Goal: Task Accomplishment & Management: Complete application form

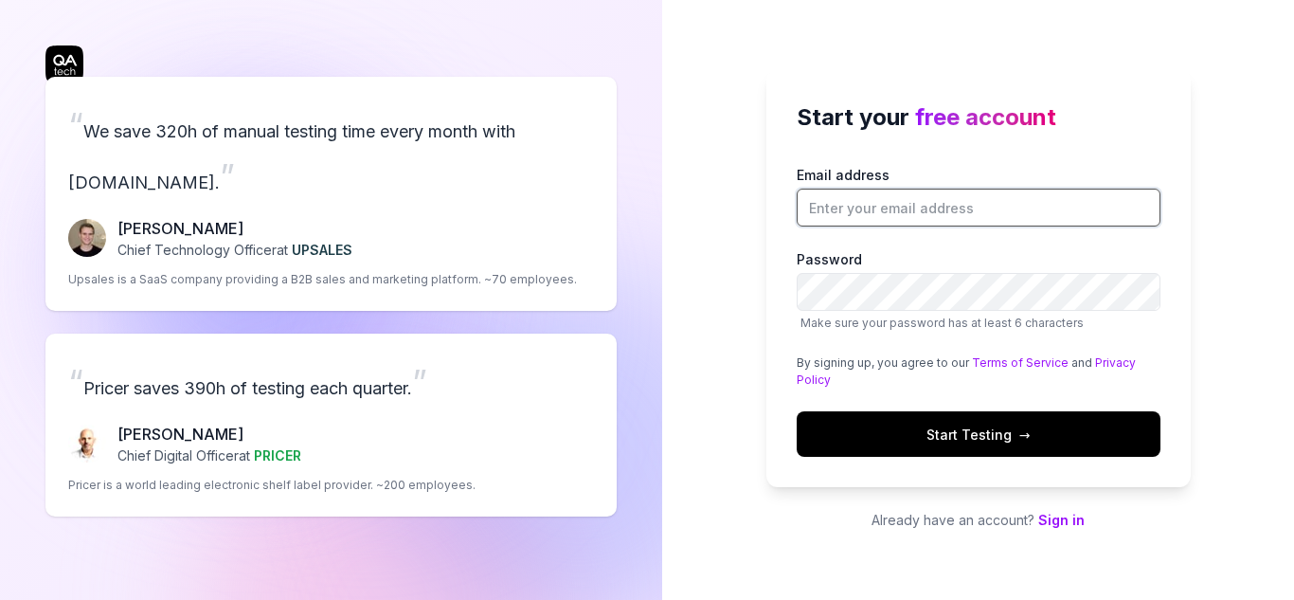
click at [906, 219] on input "Email address" at bounding box center [979, 208] width 364 height 38
type input "[EMAIL_ADDRESS][DOMAIN_NAME]"
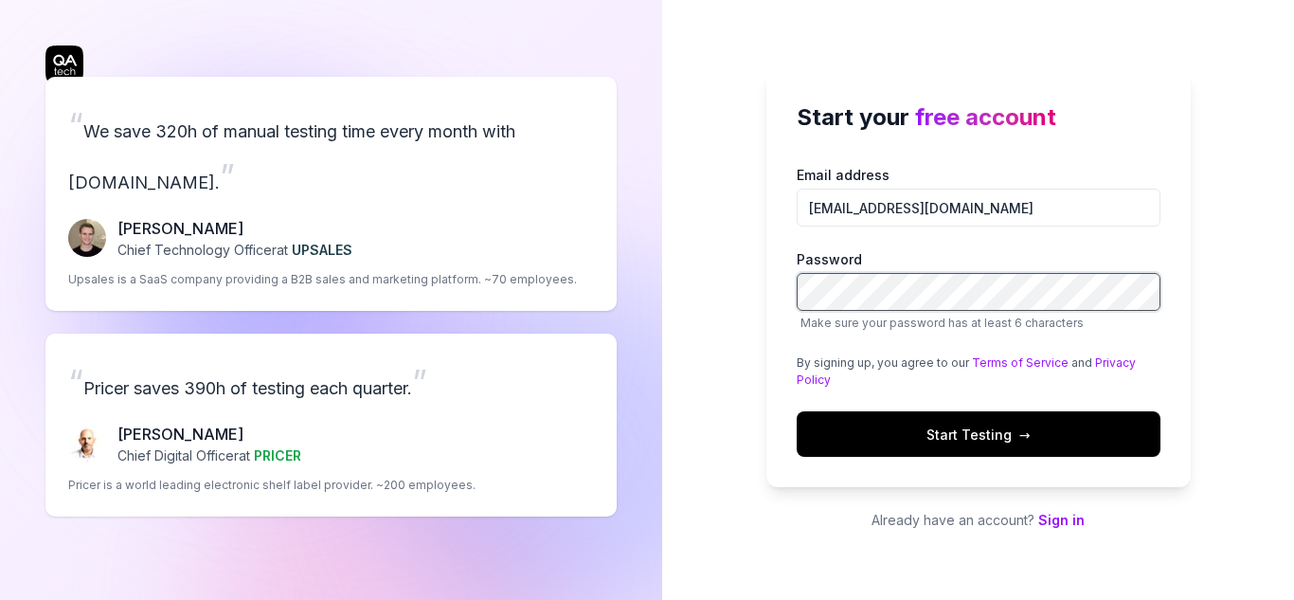
click at [593, 257] on div "“ We save 320h of manual testing time every month with QA.tech. ” Fredrik Seidl…" at bounding box center [647, 300] width 1294 height 600
click at [1002, 429] on span "Start Testing →" at bounding box center [979, 434] width 104 height 20
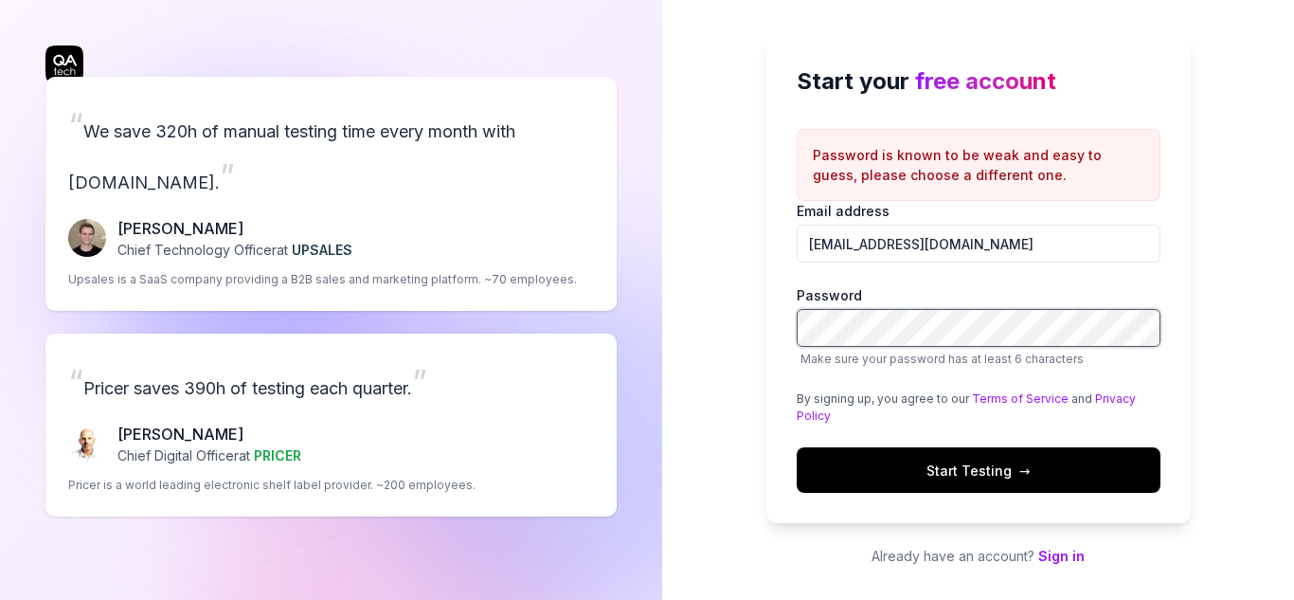
click at [780, 327] on div "Start your free account Password is known to be weak and easy to guess, please …" at bounding box center [978, 278] width 424 height 489
click at [1099, 477] on button "Start Testing →" at bounding box center [979, 469] width 364 height 45
click at [1115, 458] on button "Start Testing →" at bounding box center [979, 469] width 364 height 45
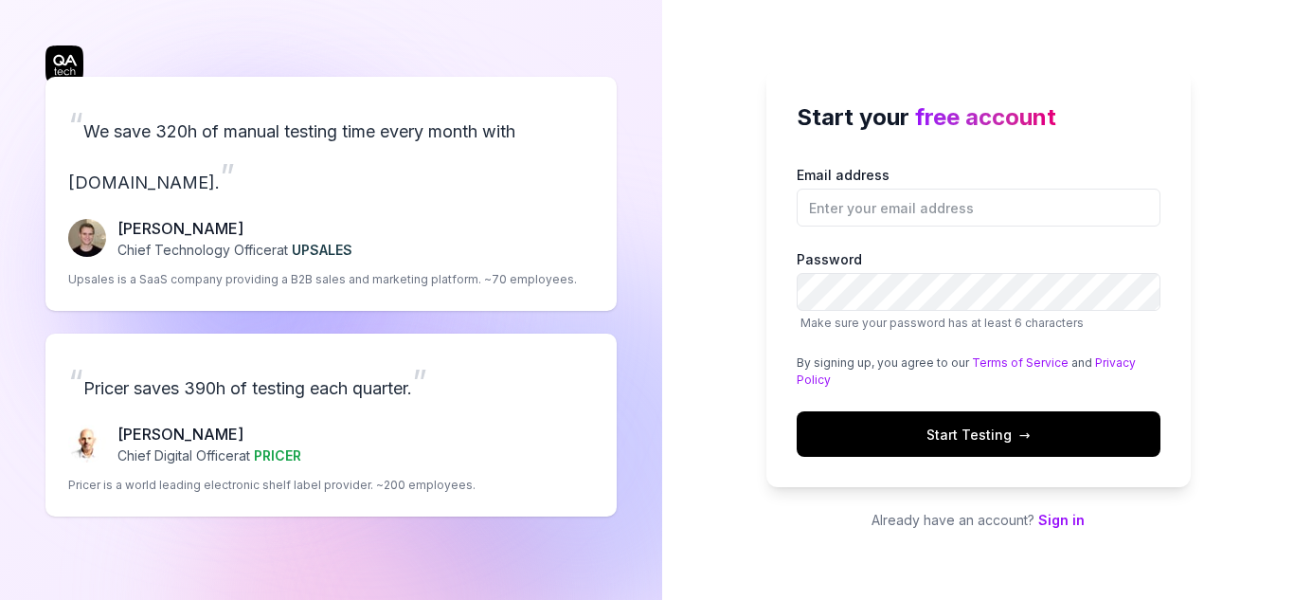
click at [961, 217] on input "Email address" at bounding box center [979, 208] width 364 height 38
type input "[EMAIL_ADDRESS][DOMAIN_NAME]"
click at [1078, 212] on input "[EMAIL_ADDRESS][DOMAIN_NAME]" at bounding box center [979, 208] width 364 height 38
drag, startPoint x: 1043, startPoint y: 207, endPoint x: 621, endPoint y: 208, distance: 422.5
click at [621, 208] on div "“ We save 320h of manual testing time every month with [DOMAIN_NAME]. ” [PERSON…" at bounding box center [647, 300] width 1294 height 600
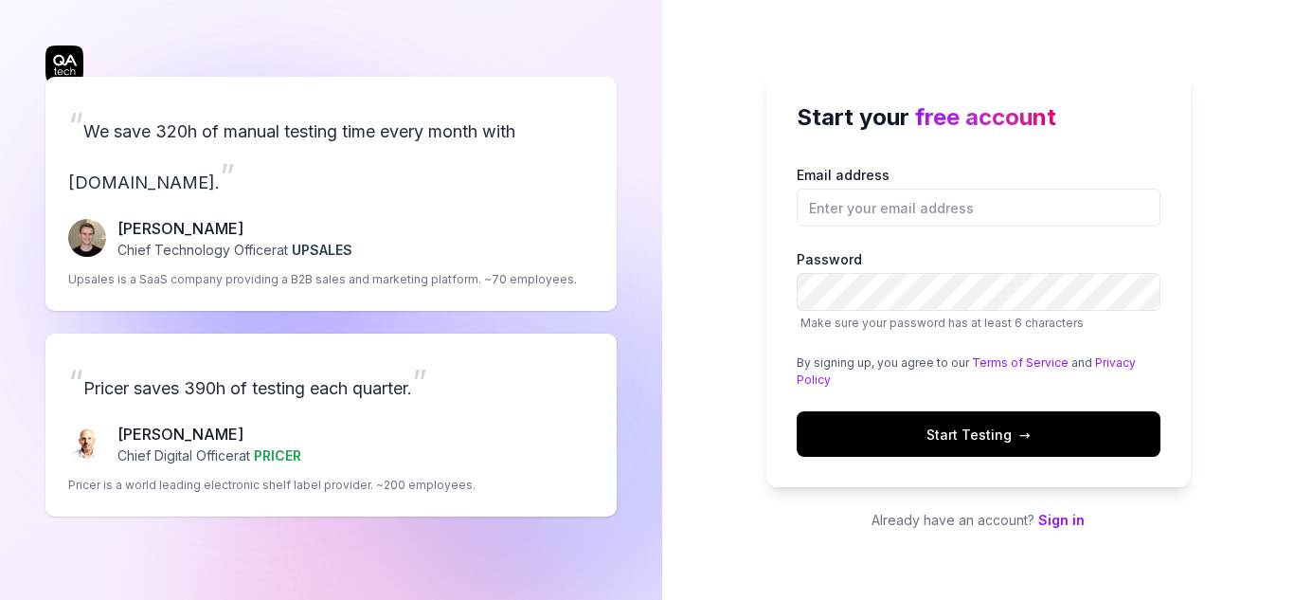
click at [864, 201] on input "Email address" at bounding box center [979, 208] width 364 height 38
type input "[EMAIL_ADDRESS][DOMAIN_NAME]"
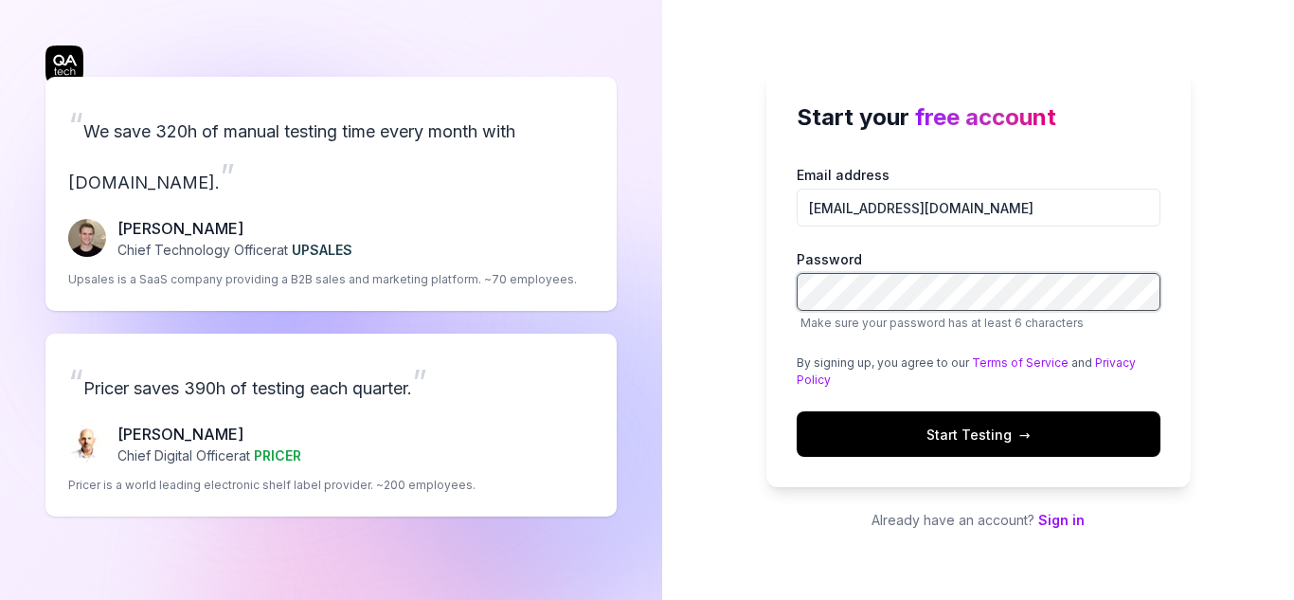
click at [705, 278] on div "Start your free account Email address [EMAIL_ADDRESS][DOMAIN_NAME] Password Mak…" at bounding box center [978, 300] width 632 height 600
click at [965, 430] on span "Start Testing →" at bounding box center [979, 434] width 104 height 20
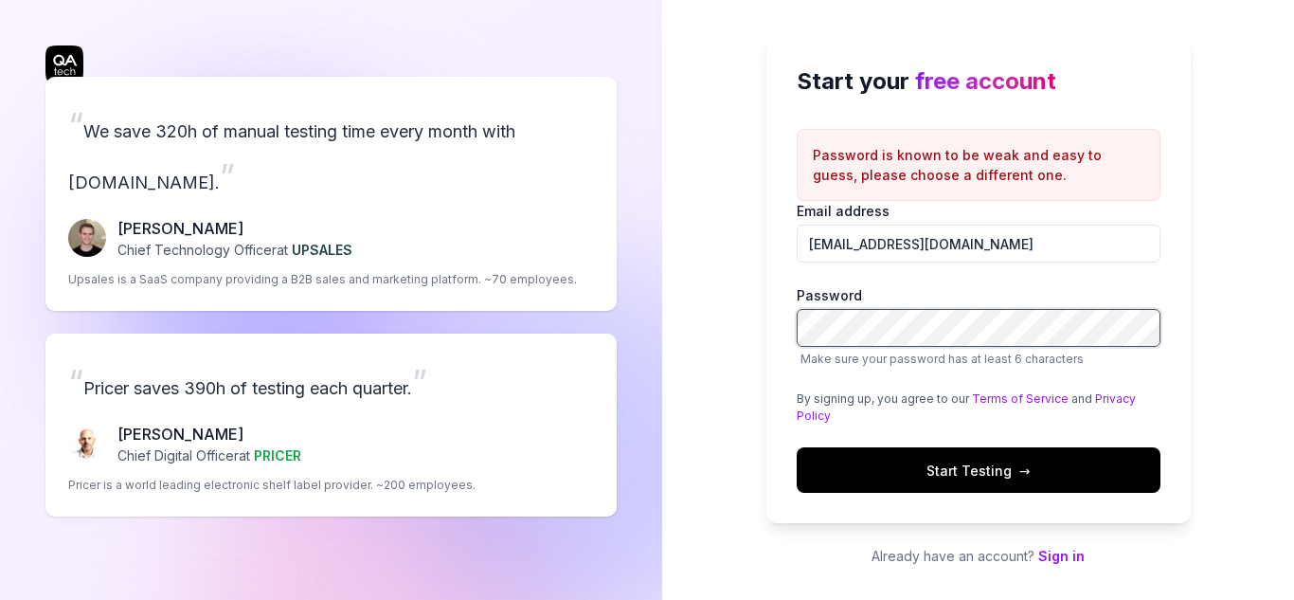
click at [520, 264] on div "“ We save 320h of manual testing time every month with [DOMAIN_NAME]. ” [PERSON…" at bounding box center [647, 300] width 1294 height 600
click at [1080, 465] on button "Start Testing →" at bounding box center [979, 469] width 364 height 45
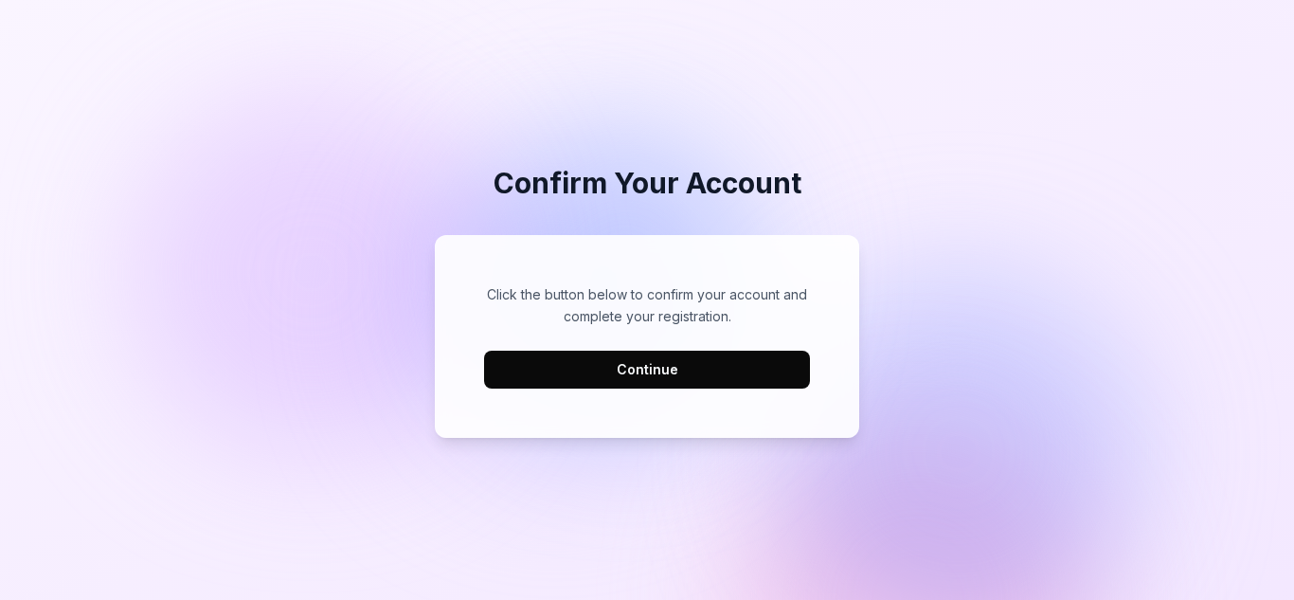
click at [673, 356] on button "Continue" at bounding box center [647, 370] width 326 height 38
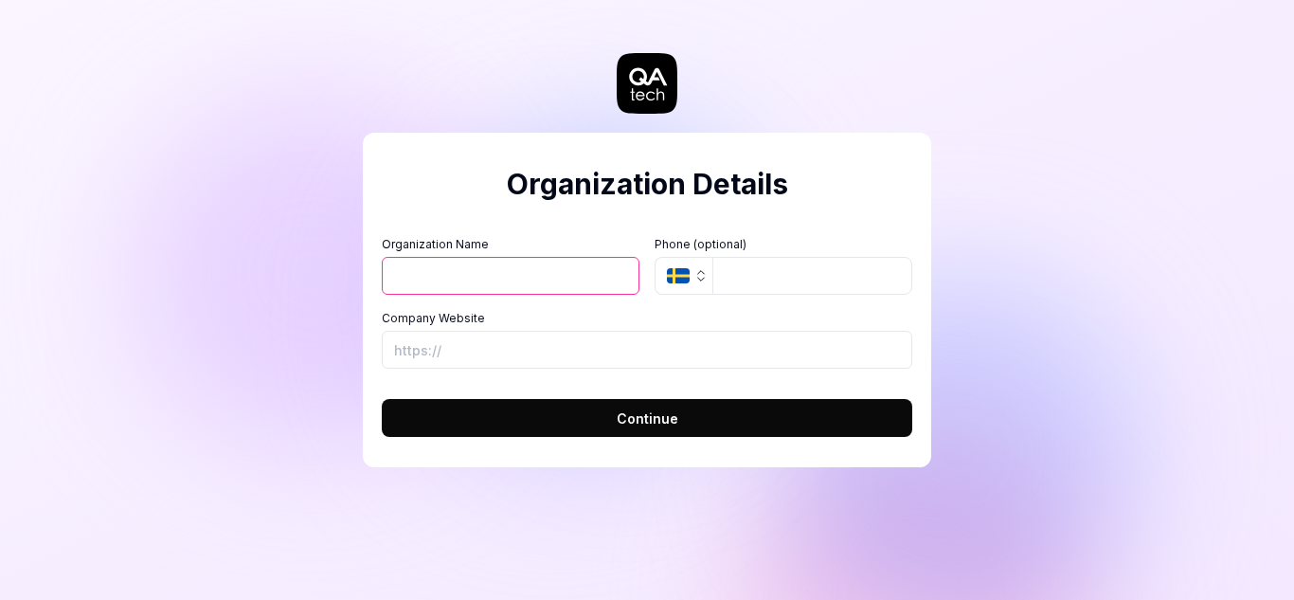
click at [687, 282] on icon "button" at bounding box center [678, 275] width 23 height 15
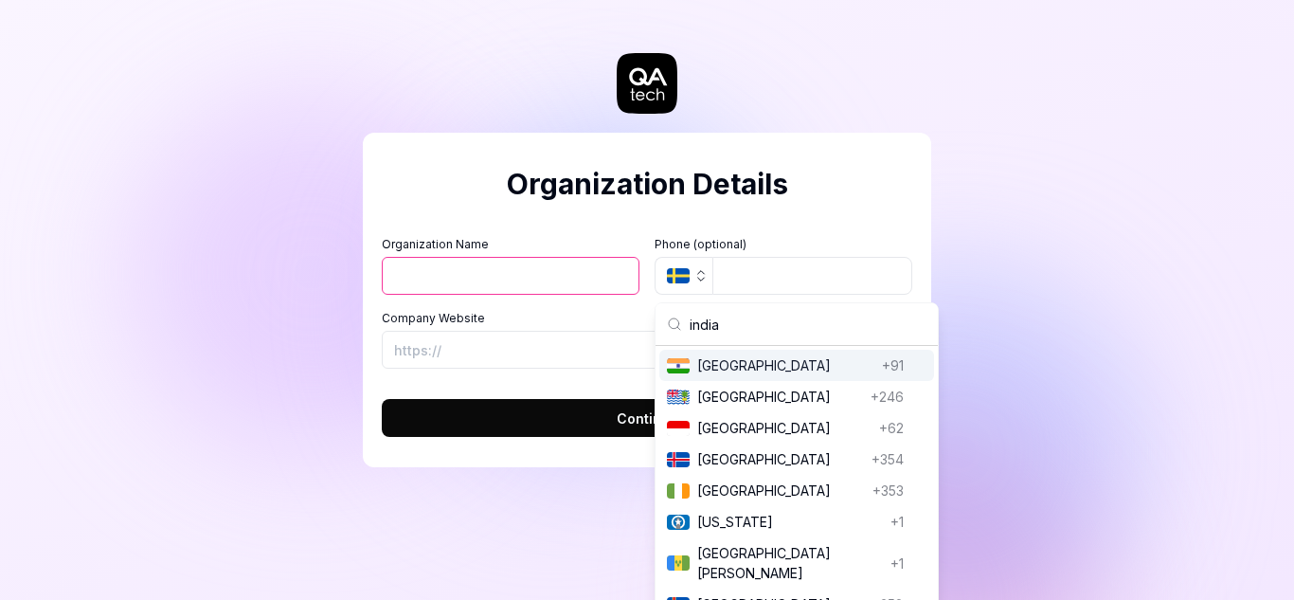
type input "india"
click at [751, 373] on span "India" at bounding box center [785, 365] width 177 height 20
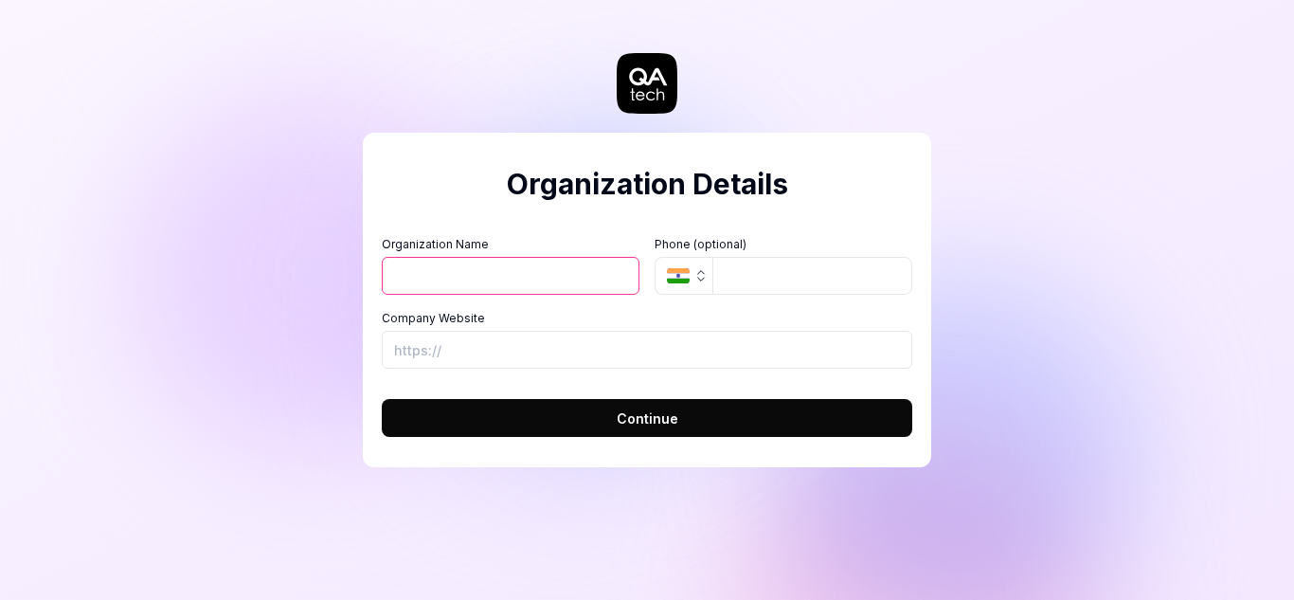
click at [530, 288] on input "Organization Name" at bounding box center [511, 276] width 258 height 38
click at [594, 232] on form "Organization Name Organization Logo (Square minimum 256x256px) Click to upload …" at bounding box center [647, 331] width 531 height 212
click at [585, 275] on input "Organization Name" at bounding box center [511, 276] width 258 height 38
type input "GEL"
click at [552, 407] on button "Continue" at bounding box center [647, 418] width 531 height 38
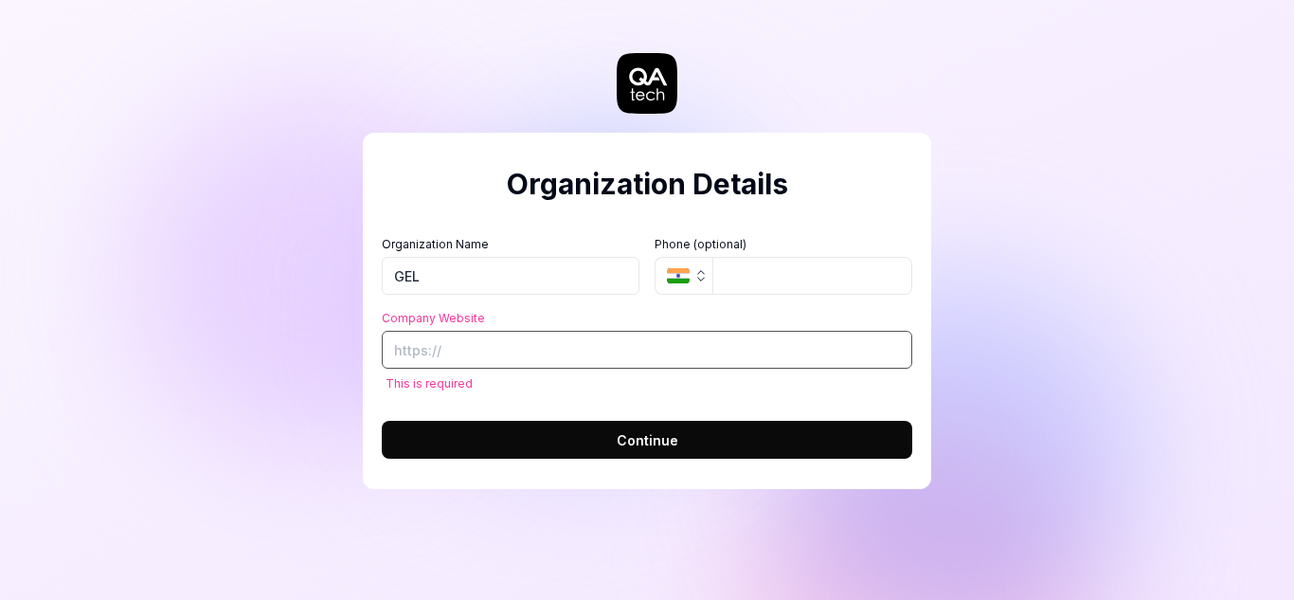
click at [500, 348] on input "Company Website" at bounding box center [647, 350] width 531 height 38
paste input "https://goaelectronics.co.in/"
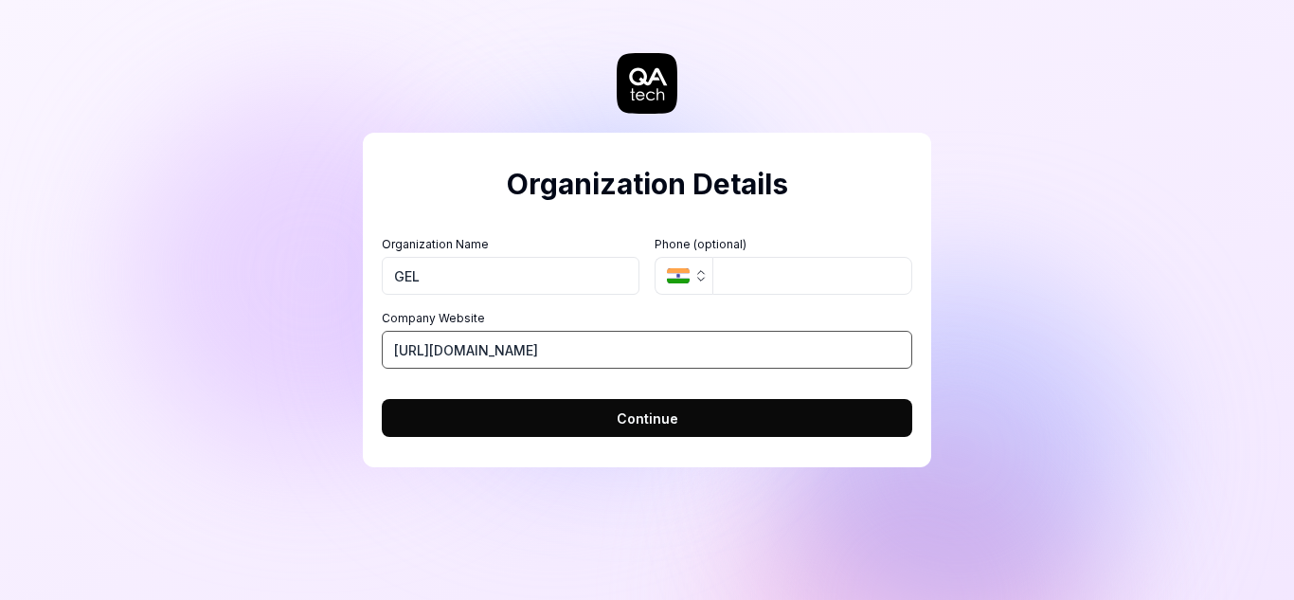
type input "https://goaelectronics.co.in/"
click at [767, 405] on button "Continue" at bounding box center [647, 418] width 531 height 38
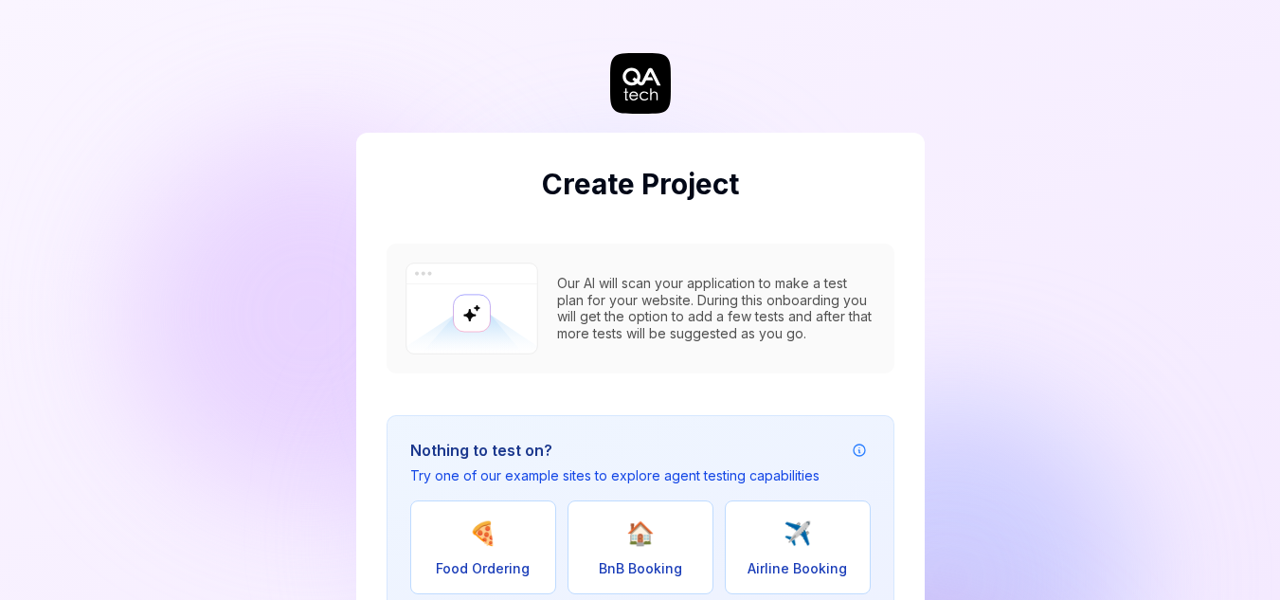
click at [906, 42] on div "Create Project Our AI will scan your application to make a test plan for your w…" at bounding box center [640, 460] width 568 height 845
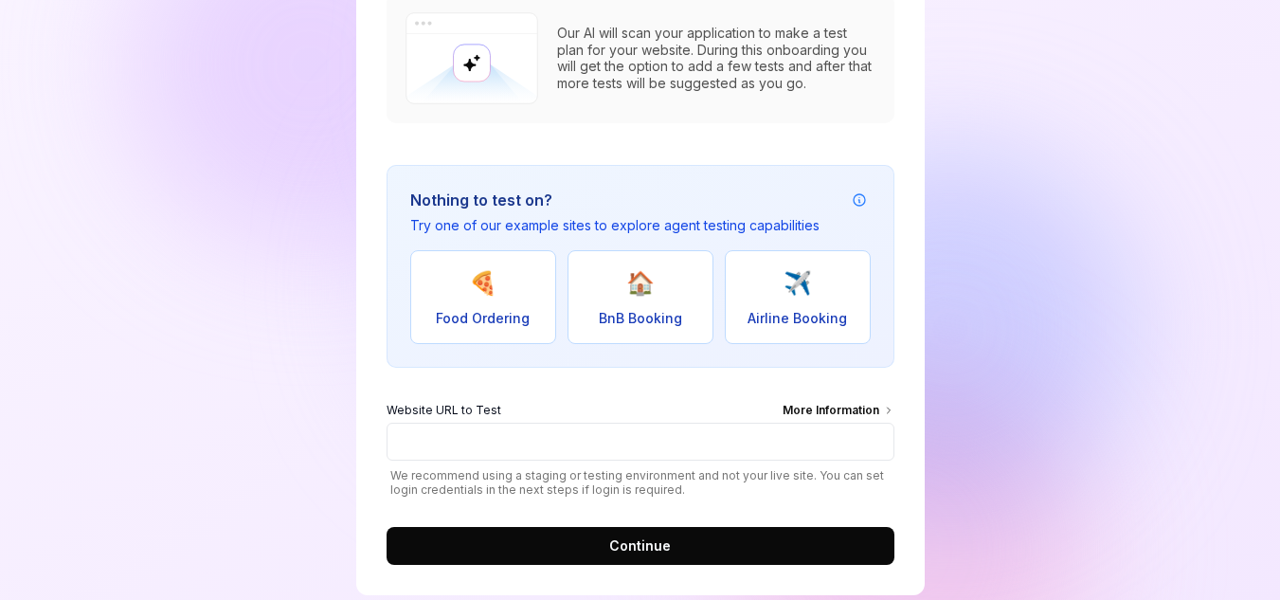
scroll to position [283, 0]
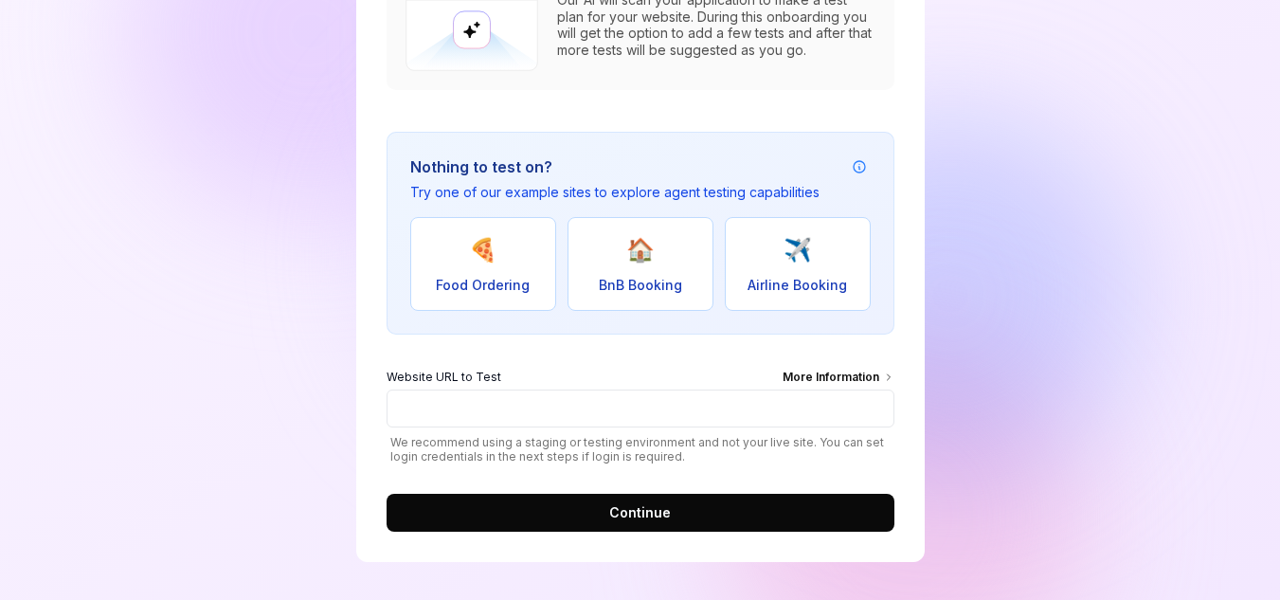
click at [948, 83] on div "Create Project Our AI will scan your application to make a test plan for your w…" at bounding box center [640, 158] width 1280 height 883
click at [636, 431] on div "Website URL to Test More Information We recommend using a staging or testing en…" at bounding box center [641, 416] width 508 height 95
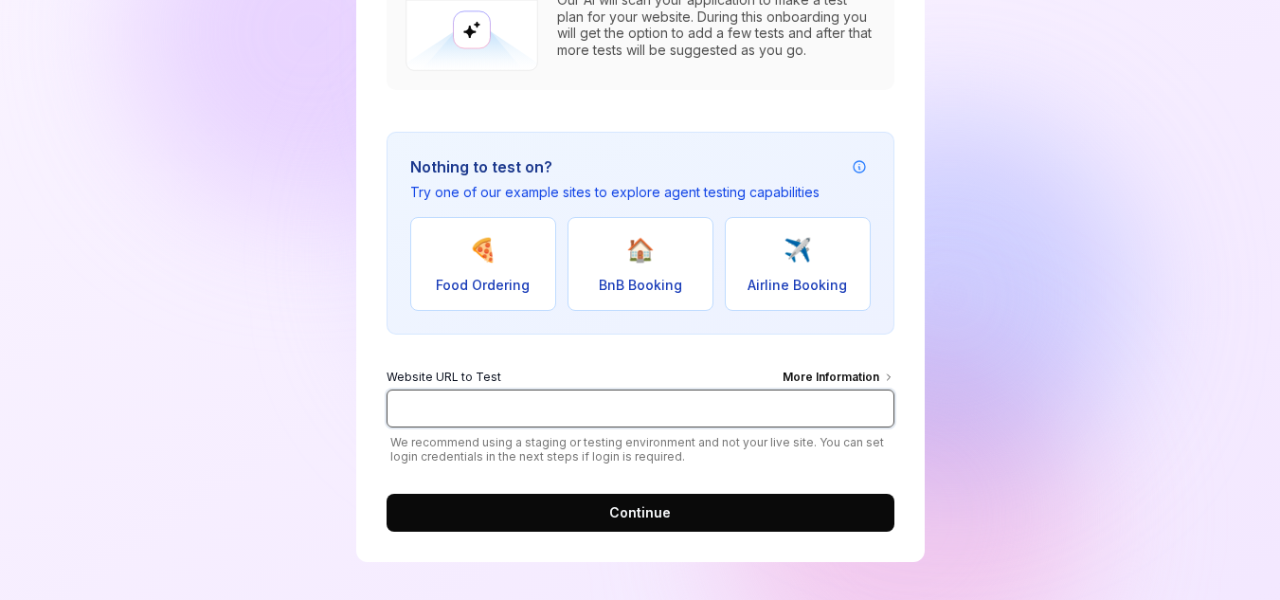
click at [644, 412] on input "Website URL to Test More Information" at bounding box center [641, 408] width 508 height 38
click at [575, 408] on input "Website URL to Test More Information" at bounding box center [641, 408] width 508 height 38
paste input "10.190.83.96/GoaServices"
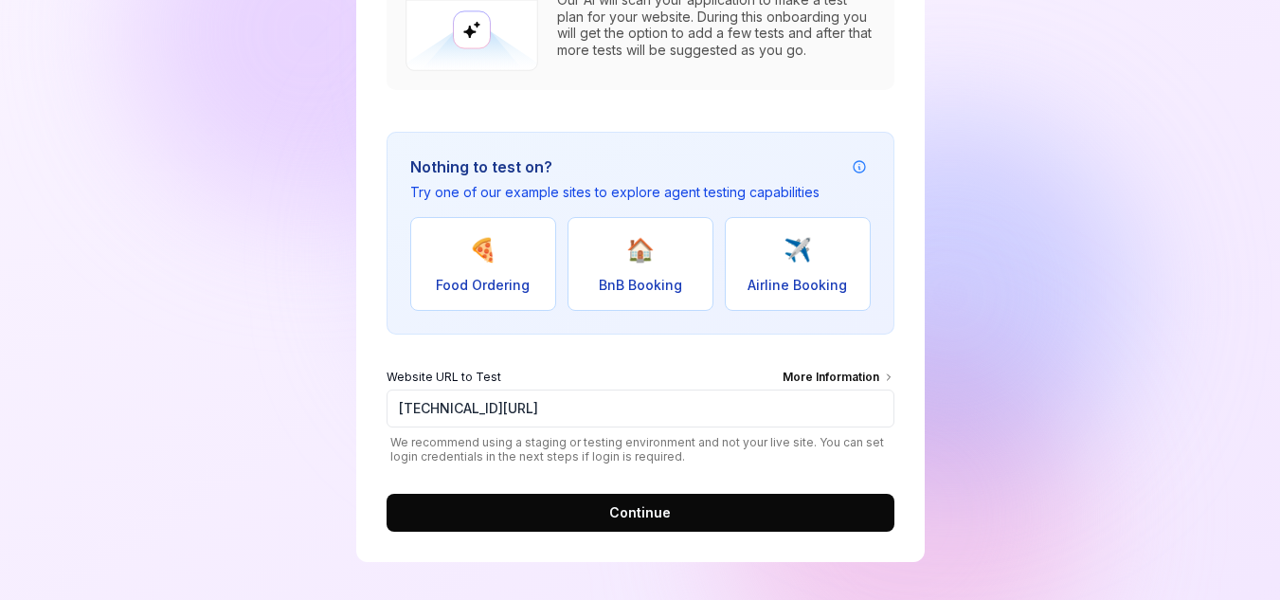
type input "https://10.190.83.96/GoaServices"
click at [670, 506] on button "Continue" at bounding box center [641, 513] width 508 height 38
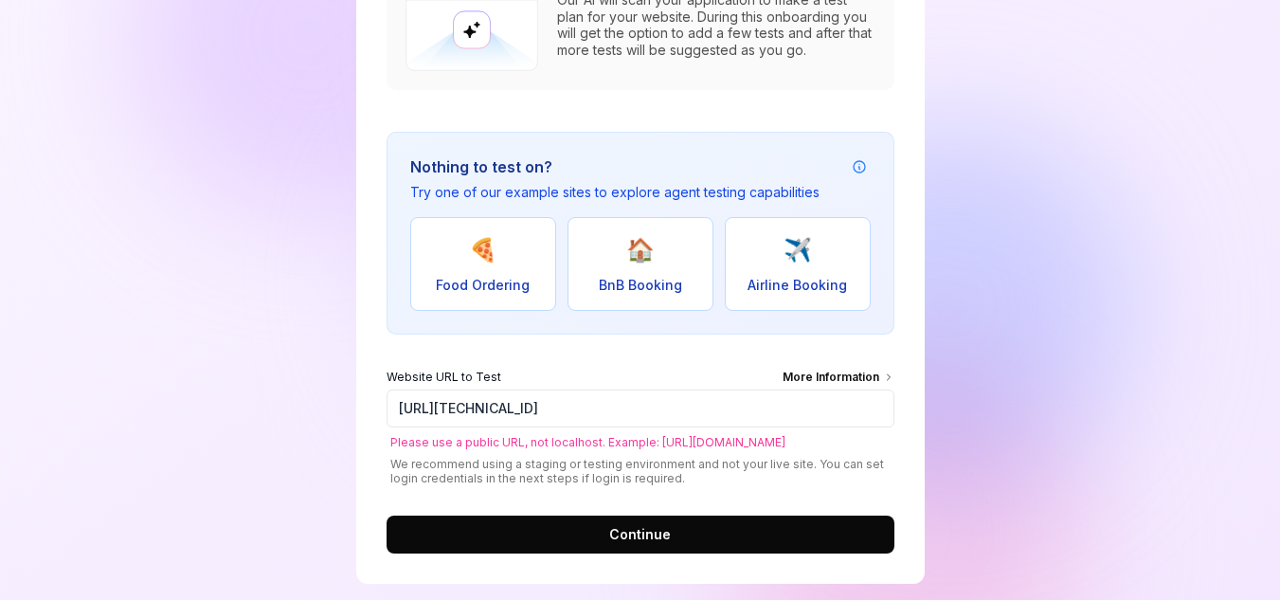
click at [784, 442] on span "Please use a public URL, not localhost. Example: https://example.com" at bounding box center [641, 442] width 508 height 14
click at [872, 377] on div "More Information" at bounding box center [839, 379] width 112 height 21
click at [872, 389] on input "https://10.190.83.96/GoaServices" at bounding box center [641, 408] width 508 height 38
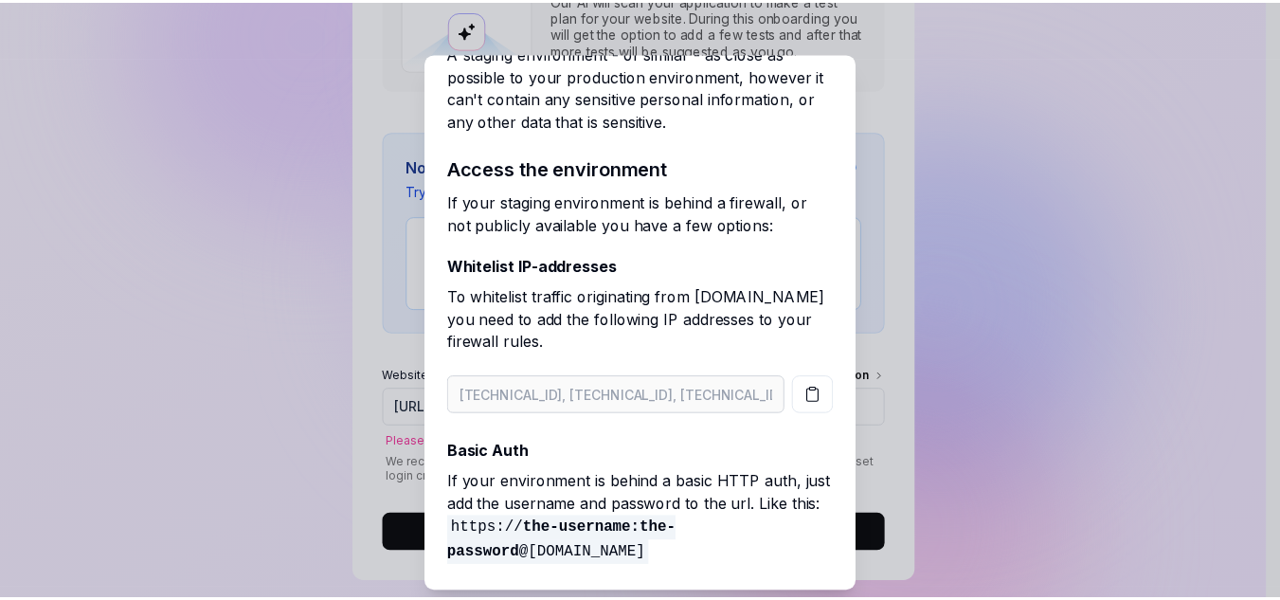
scroll to position [0, 0]
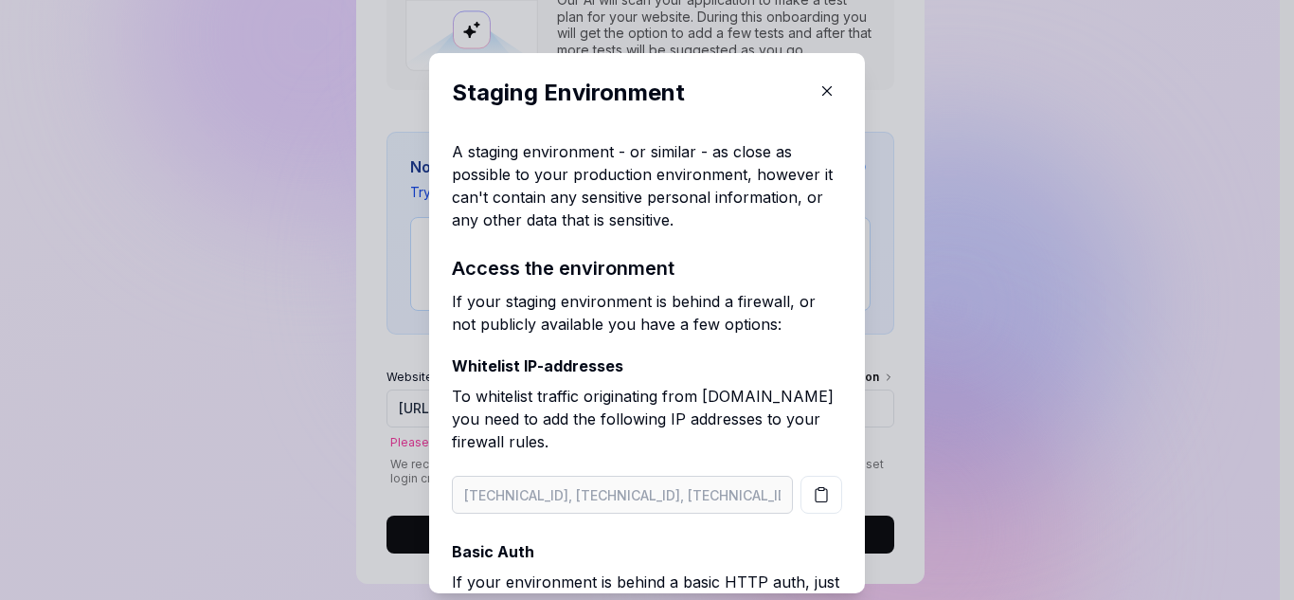
click at [819, 90] on icon "button" at bounding box center [827, 90] width 17 height 17
